Goal: Task Accomplishment & Management: Manage account settings

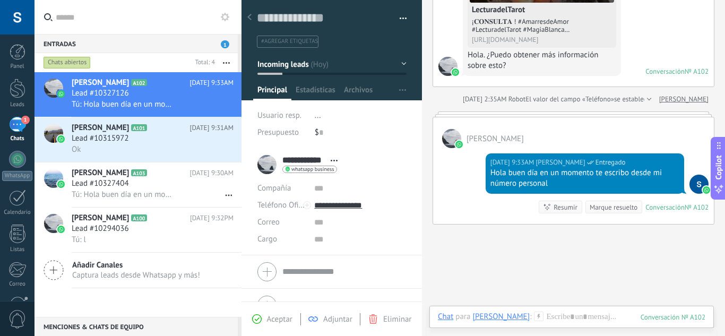
click at [202, 22] on input "text" at bounding box center [144, 17] width 177 height 34
click at [213, 46] on div "Entradas 1" at bounding box center [135, 43] width 203 height 19
drag, startPoint x: 215, startPoint y: 41, endPoint x: 189, endPoint y: 67, distance: 36.8
click at [215, 41] on div "Entradas 1" at bounding box center [135, 43] width 203 height 19
drag, startPoint x: 134, startPoint y: 133, endPoint x: 132, endPoint y: 151, distance: 18.1
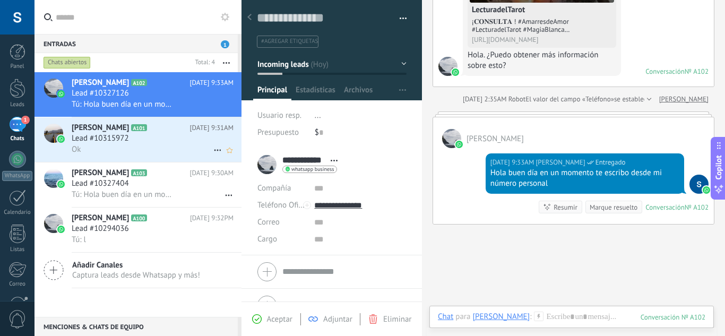
click at [134, 134] on h3 "Lead #10315972" at bounding box center [103, 138] width 63 height 11
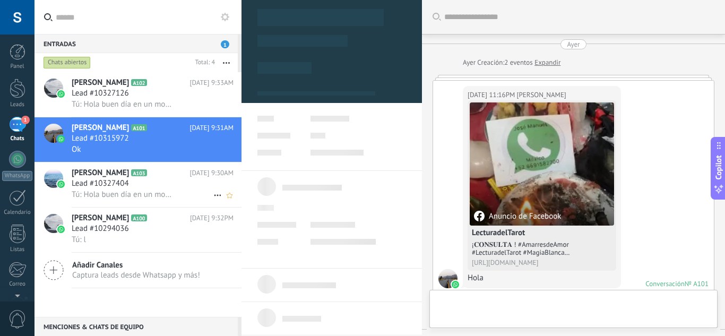
scroll to position [16, 0]
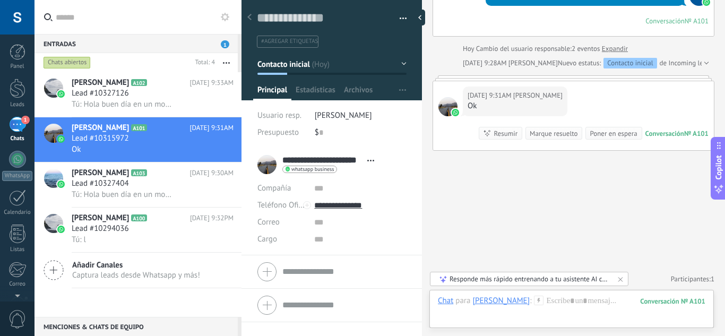
click at [221, 48] on div "Entradas 1" at bounding box center [135, 43] width 203 height 19
click at [420, 16] on div at bounding box center [422, 18] width 16 height 16
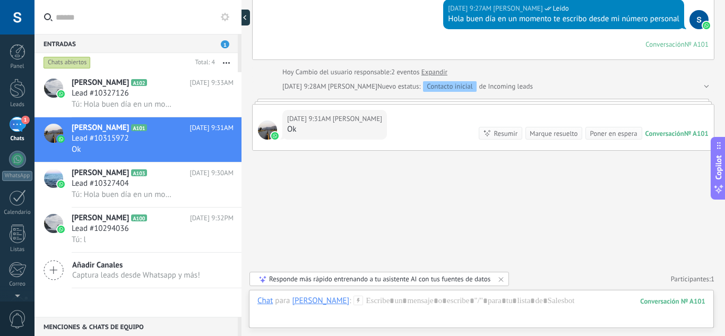
type textarea "**********"
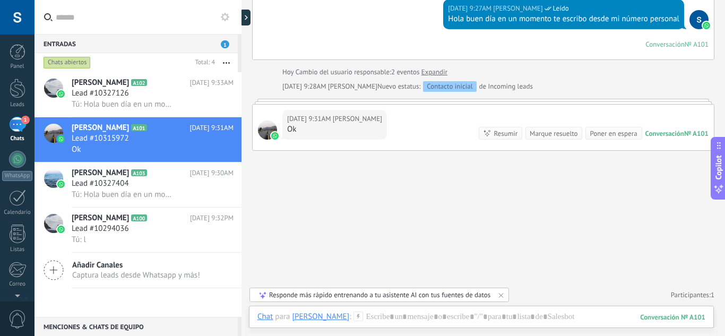
click at [224, 44] on span "1" at bounding box center [225, 44] width 8 height 8
click at [291, 101] on div at bounding box center [483, 101] width 462 height 5
click at [524, 18] on div "Hola buen día en un momento te escribo desde mi número personal" at bounding box center [563, 19] width 231 height 11
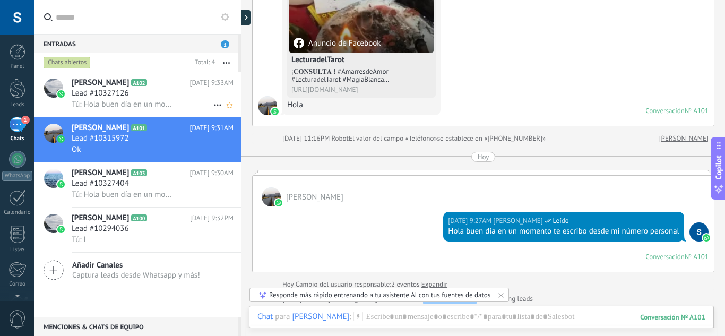
scroll to position [14, 0]
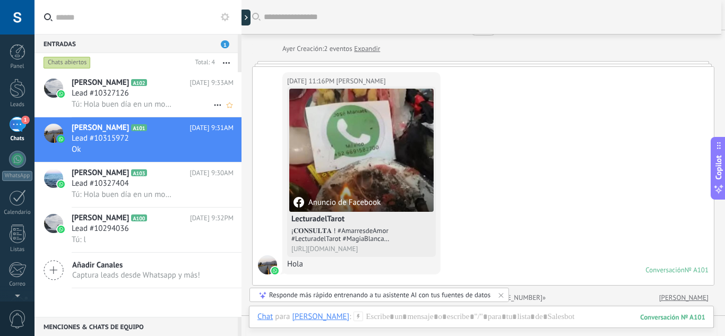
click at [156, 89] on div "Lead #10327126" at bounding box center [153, 93] width 162 height 11
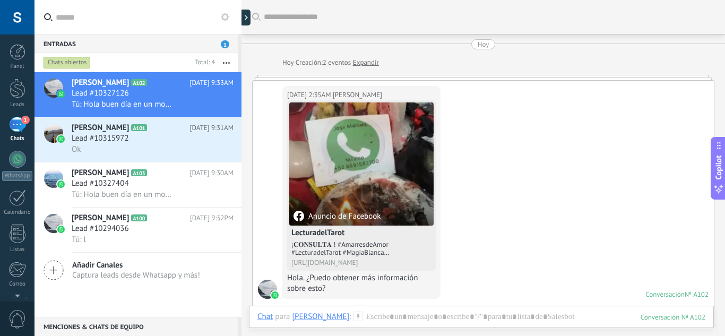
click at [223, 49] on div "Entradas 1" at bounding box center [135, 43] width 203 height 19
click at [53, 66] on div "Chats abiertos" at bounding box center [67, 62] width 47 height 13
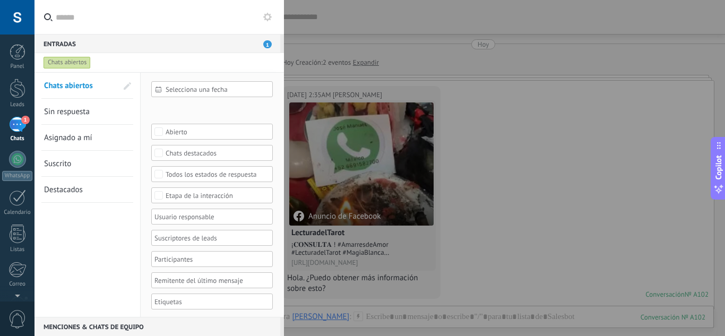
click at [59, 64] on div "Chats abiertos" at bounding box center [67, 62] width 47 height 13
drag, startPoint x: 492, startPoint y: 88, endPoint x: 498, endPoint y: 87, distance: 5.9
click at [498, 87] on div at bounding box center [362, 168] width 725 height 336
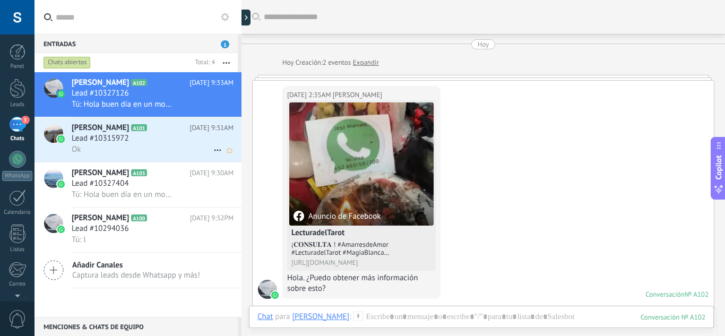
click at [124, 129] on span "[PERSON_NAME]" at bounding box center [100, 128] width 57 height 11
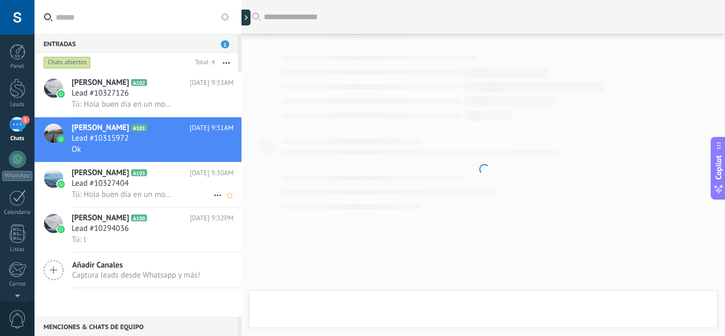
scroll to position [342, 0]
